Goal: Find specific page/section: Find specific page/section

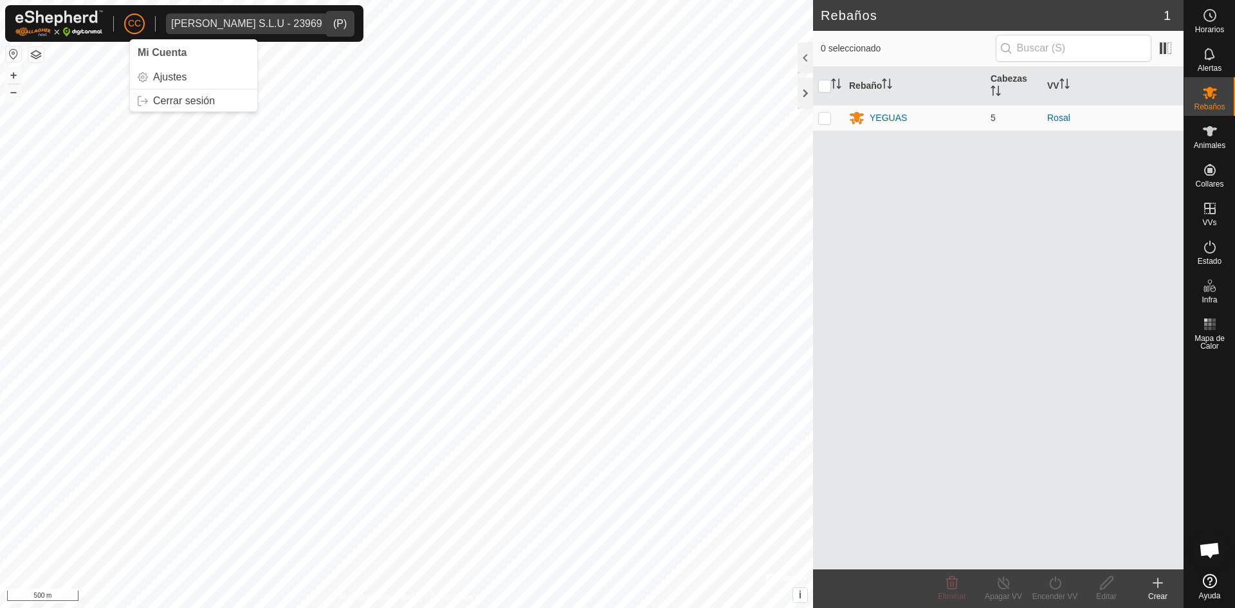
click at [264, 21] on div "[PERSON_NAME] S.L.U - 23969" at bounding box center [246, 24] width 151 height 10
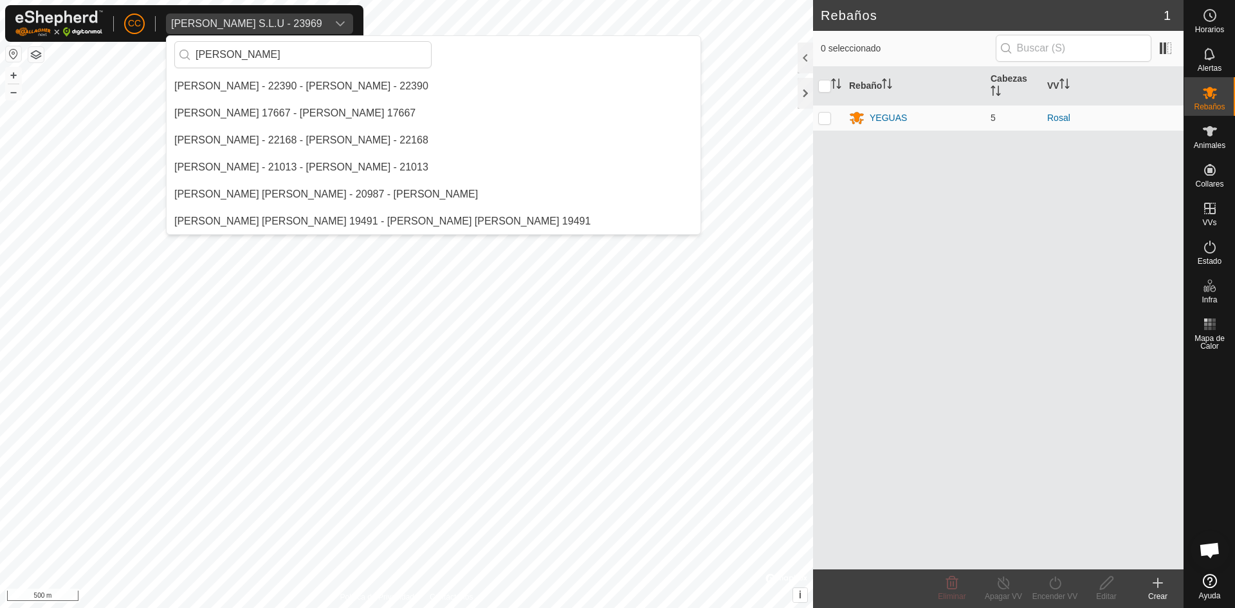
scroll to position [594, 0]
type input "[PERSON_NAME]"
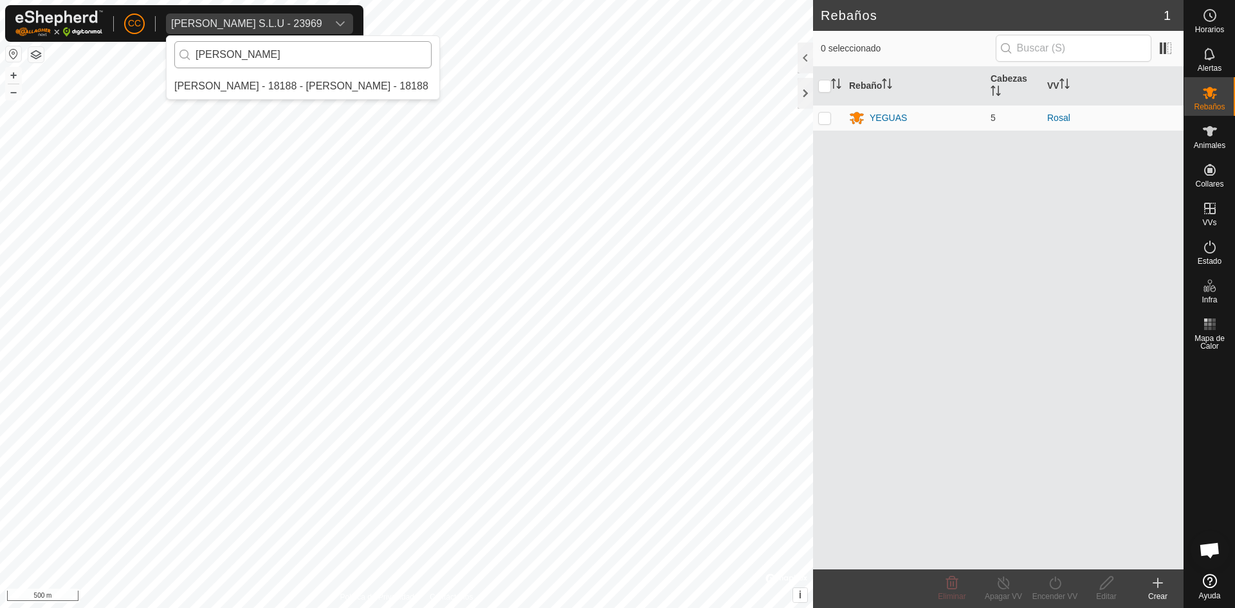
scroll to position [0, 0]
drag, startPoint x: 403, startPoint y: 47, endPoint x: 174, endPoint y: 48, distance: 229.0
click at [174, 48] on div "[PERSON_NAME]" at bounding box center [303, 54] width 273 height 37
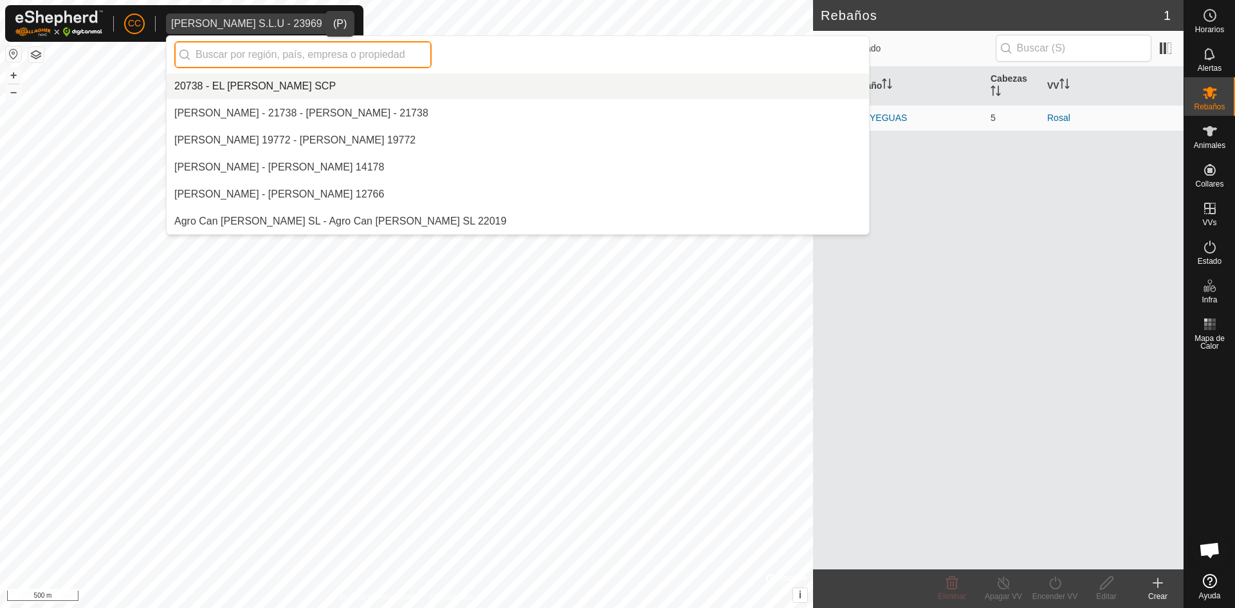
click at [222, 56] on input "text" at bounding box center [302, 54] width 257 height 27
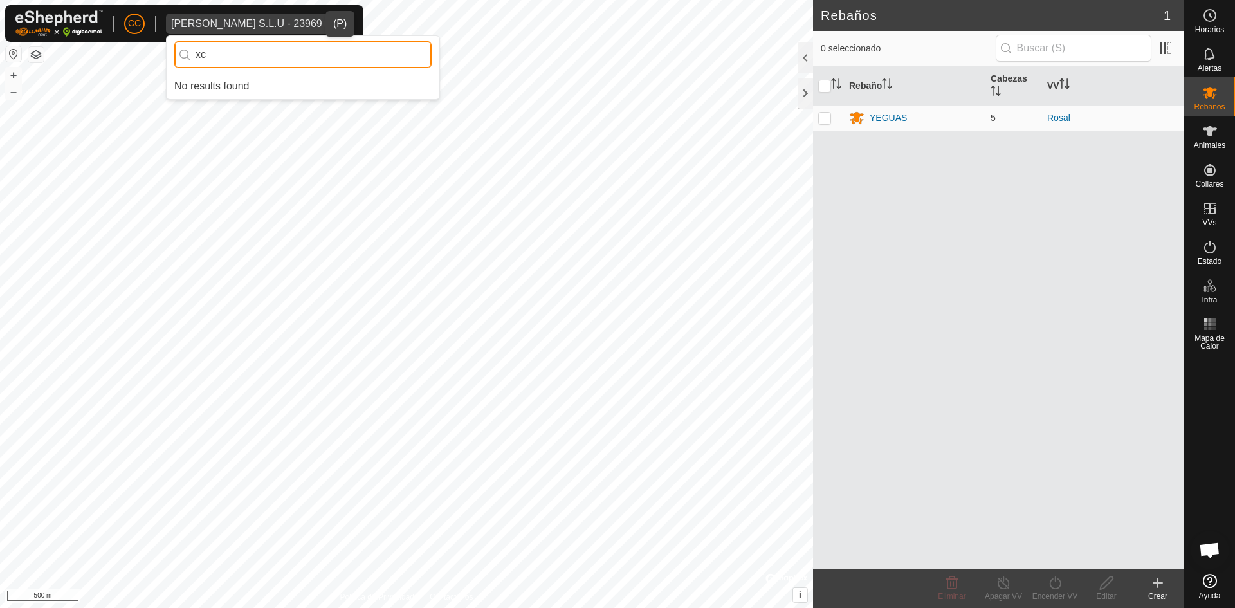
type input "x"
type input "cus"
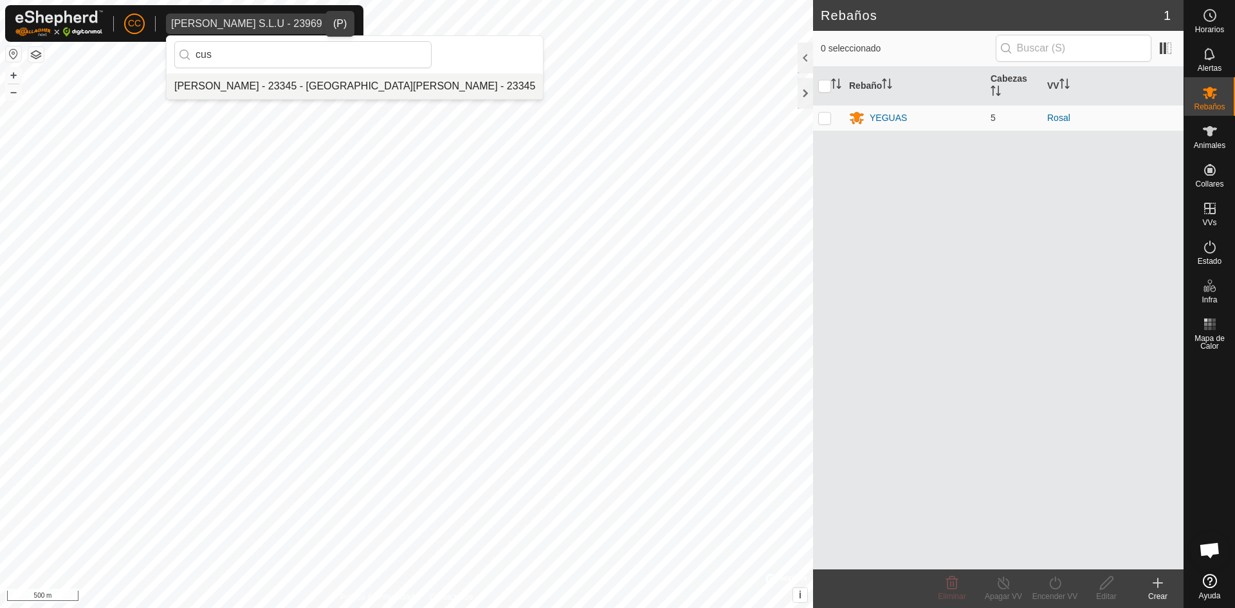
click at [251, 85] on li "[PERSON_NAME] - 23345 - [GEOGRAPHIC_DATA][PERSON_NAME] - 23345" at bounding box center [355, 86] width 376 height 26
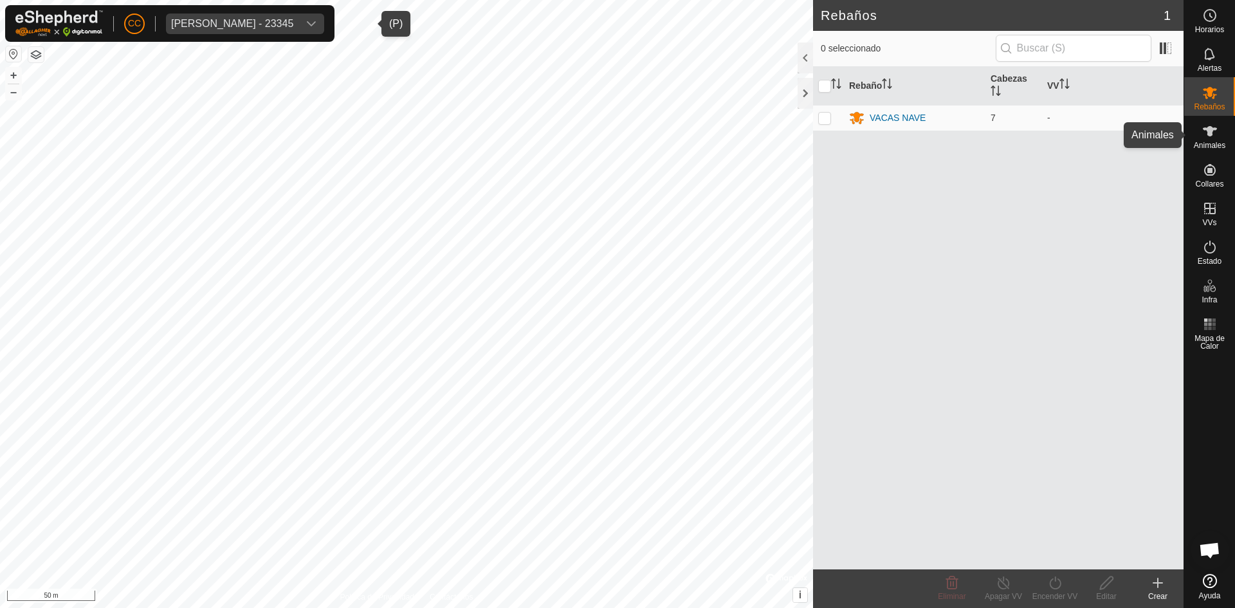
click at [1208, 138] on icon at bounding box center [1209, 130] width 15 height 15
